Goal: Information Seeking & Learning: Find specific fact

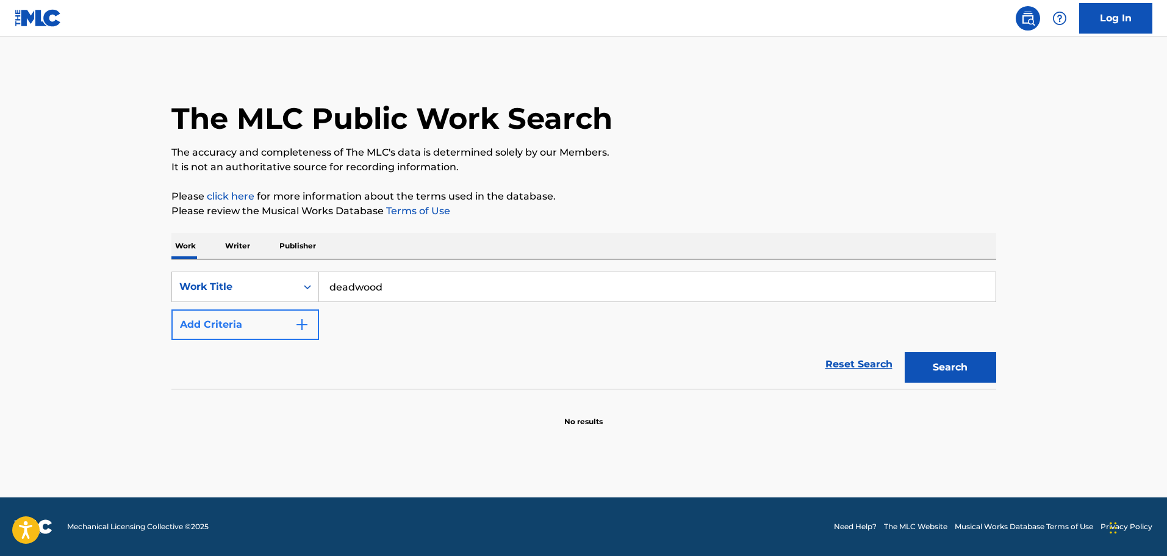
type input "deadwood"
click at [259, 317] on button "Add Criteria" at bounding box center [245, 324] width 148 height 31
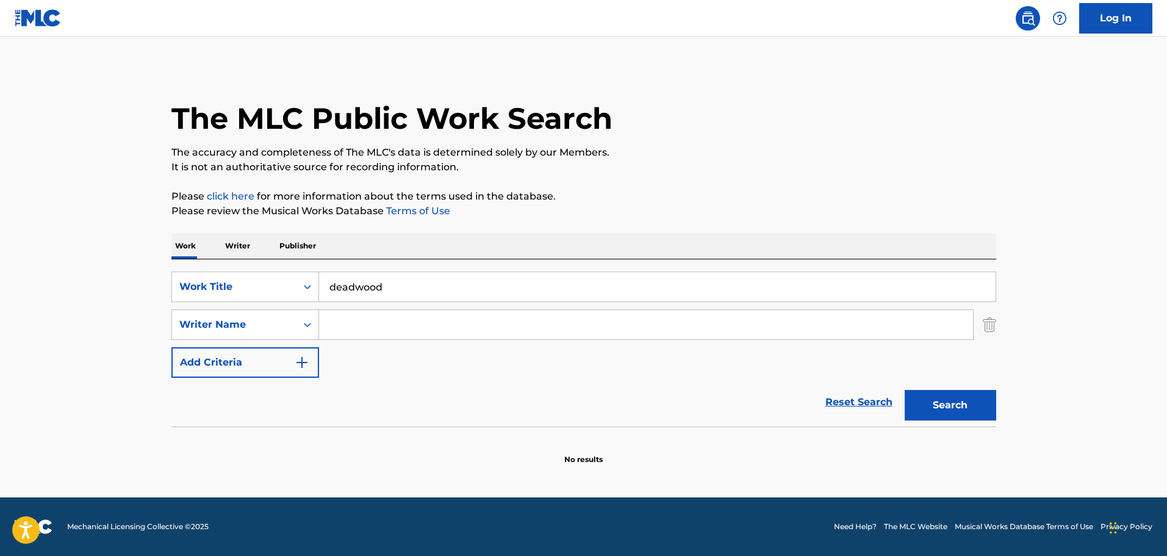
click at [395, 326] on input "Search Form" at bounding box center [646, 324] width 654 height 29
paste input "[PERSON_NAME] [PERSON_NAME]"
click at [972, 411] on button "Search" at bounding box center [951, 405] width 92 height 31
drag, startPoint x: 400, startPoint y: 321, endPoint x: 531, endPoint y: 341, distance: 132.6
click at [509, 337] on input "[PERSON_NAME] [PERSON_NAME]" at bounding box center [646, 324] width 654 height 29
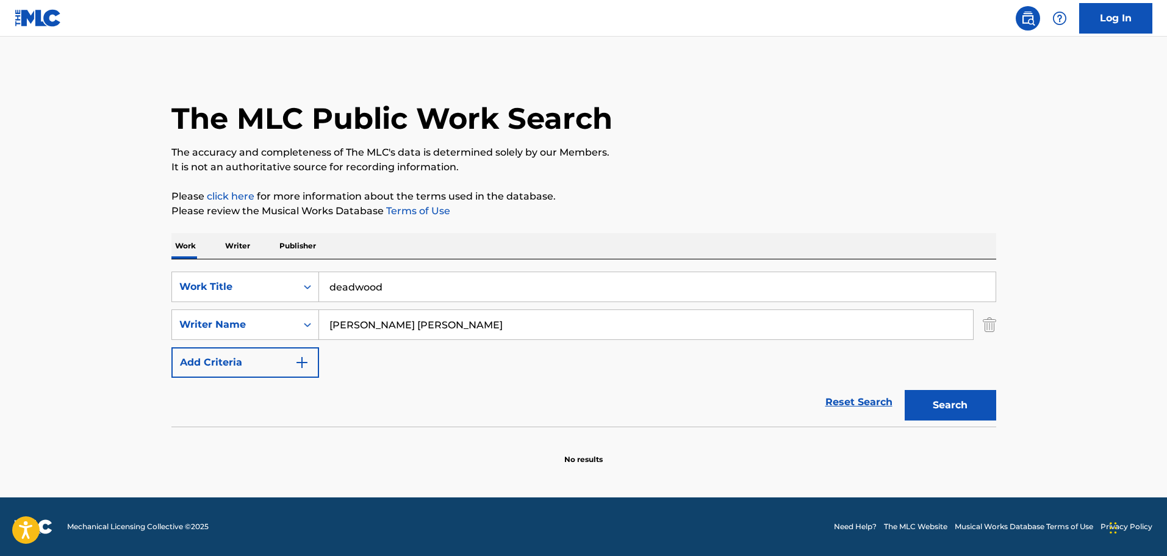
drag, startPoint x: 398, startPoint y: 329, endPoint x: 546, endPoint y: 337, distance: 147.8
click at [545, 337] on input "[PERSON_NAME] [PERSON_NAME]" at bounding box center [646, 324] width 654 height 29
type input "[PERSON_NAME]"
drag, startPoint x: 694, startPoint y: 398, endPoint x: 717, endPoint y: 397, distance: 23.8
click at [694, 398] on div "Reset Search Search" at bounding box center [583, 402] width 825 height 49
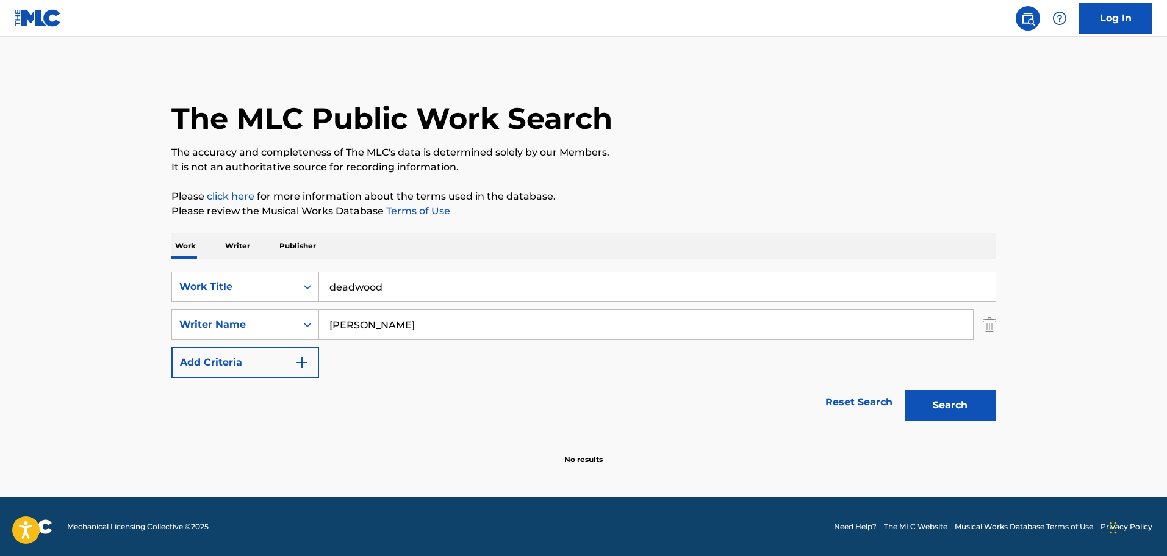
click at [997, 415] on div "The MLC Public Work Search The accuracy and completeness of The MLC's data is d…" at bounding box center [584, 266] width 854 height 398
click at [982, 412] on button "Search" at bounding box center [951, 405] width 92 height 31
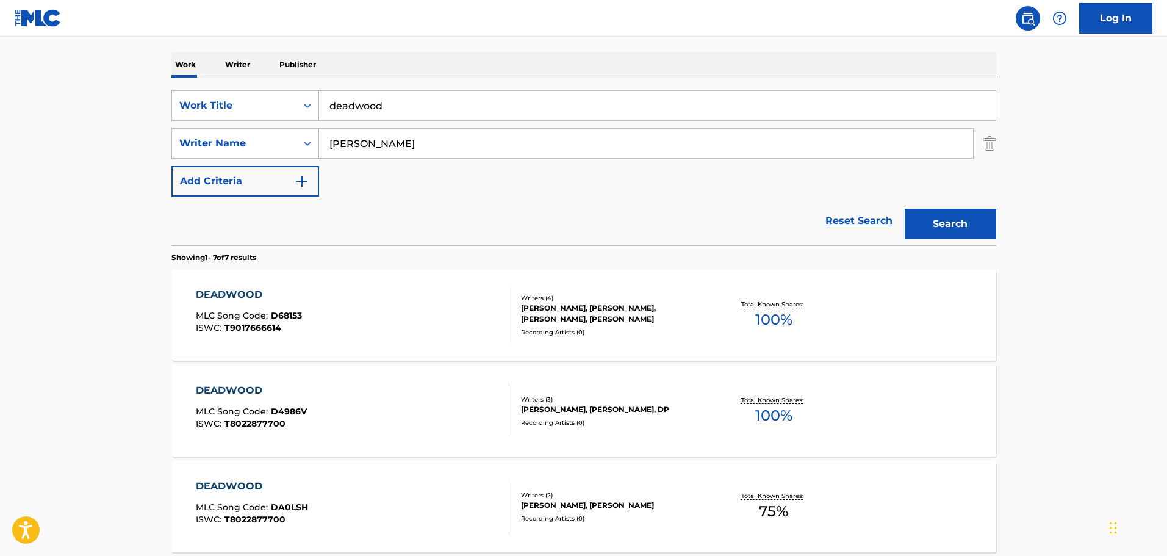
scroll to position [183, 0]
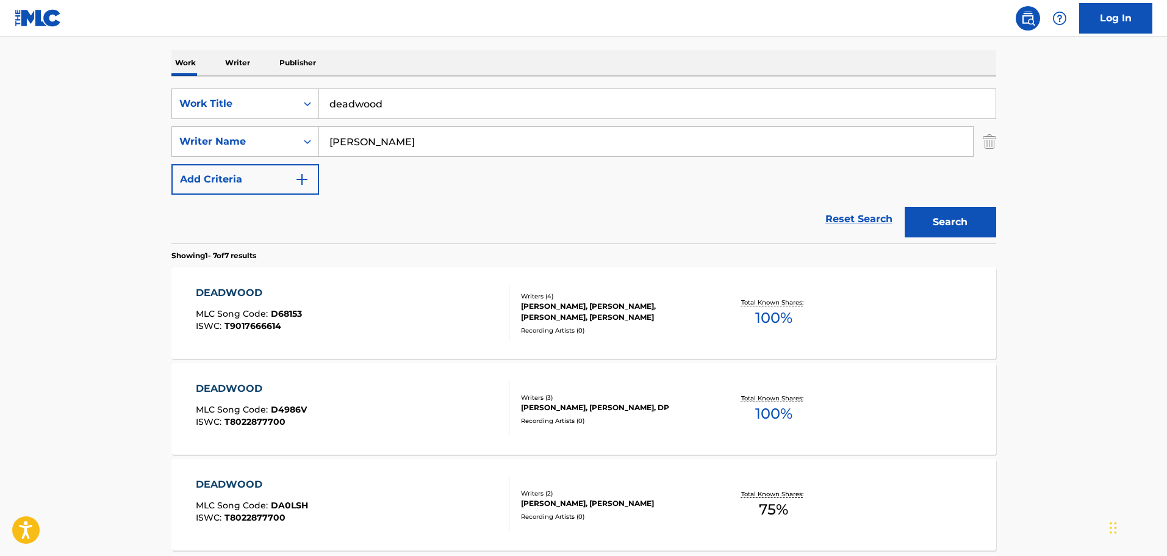
click at [413, 387] on div "DEADWOOD MLC Song Code : D4986V ISWC : T8022877700" at bounding box center [353, 408] width 314 height 55
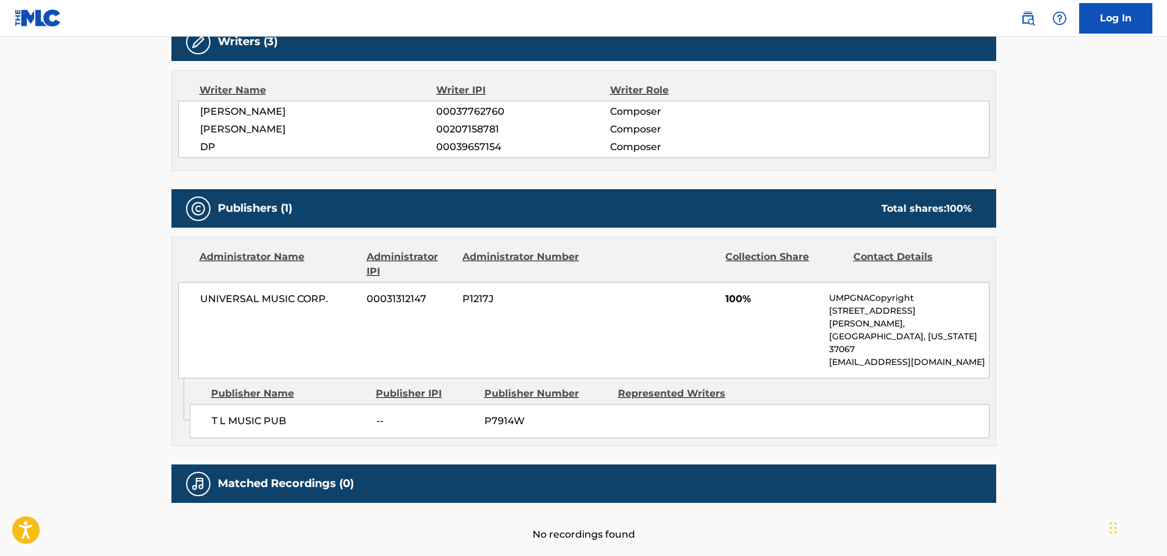
scroll to position [444, 0]
